Goal: Book appointment/travel/reservation

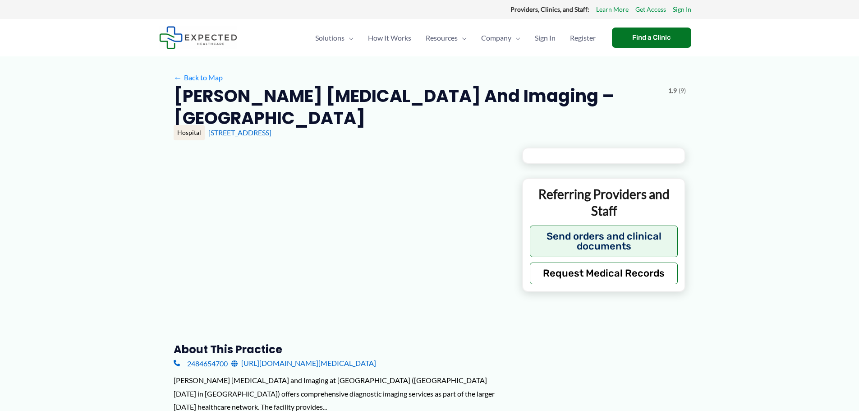
type input "**********"
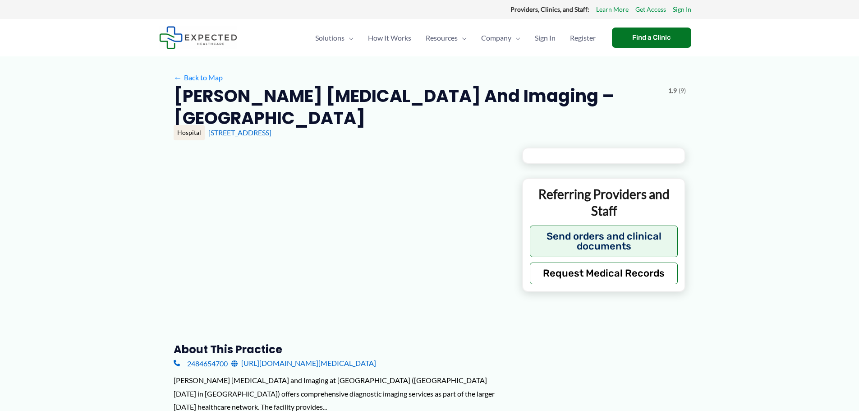
type input "**********"
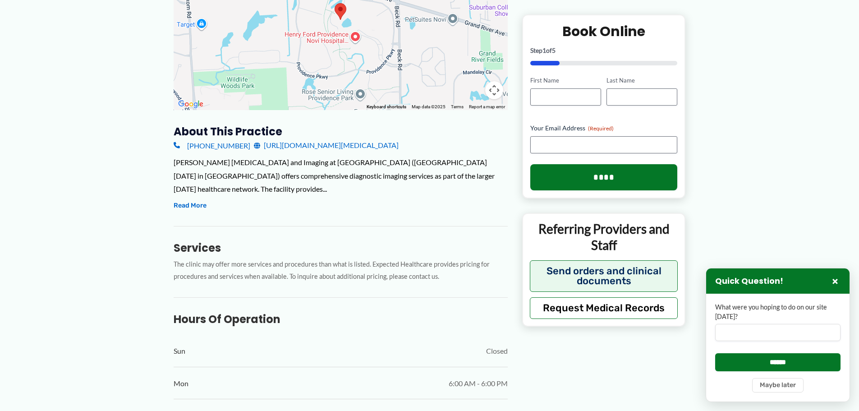
scroll to position [37, 0]
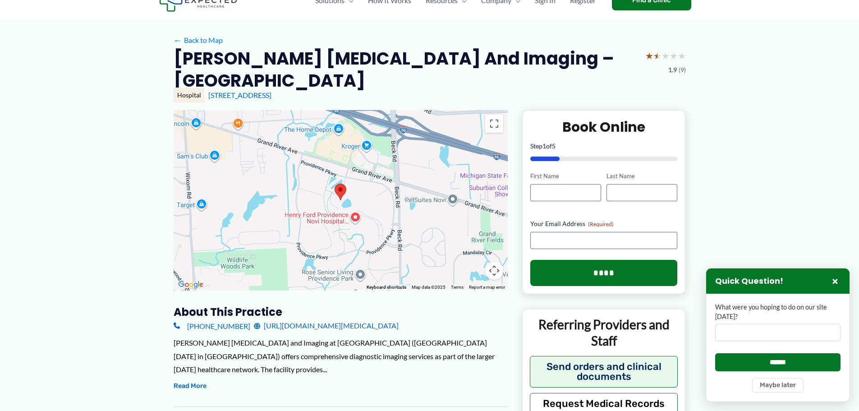
click at [331, 217] on div at bounding box center [341, 200] width 334 height 180
